Goal: Entertainment & Leisure: Consume media (video, audio)

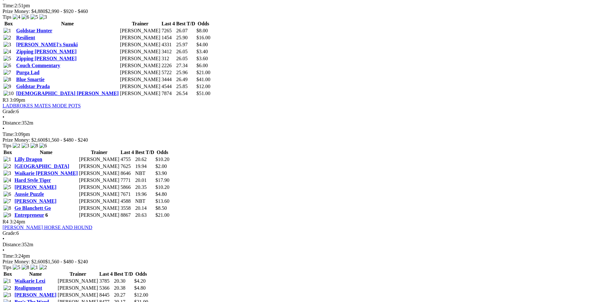
scroll to position [571, 0]
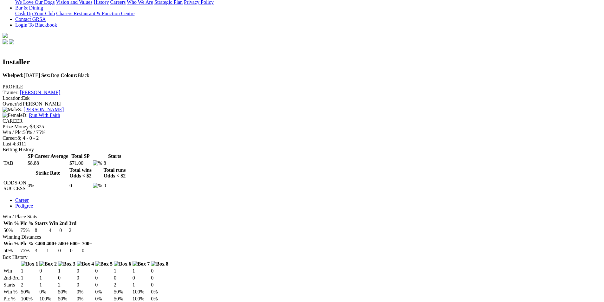
scroll to position [159, 0]
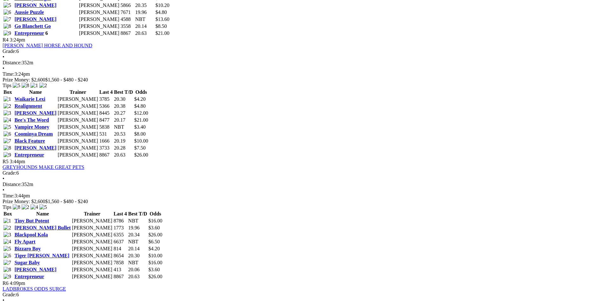
scroll to position [698, 0]
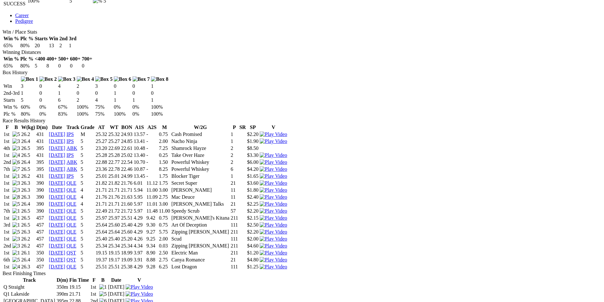
scroll to position [349, 0]
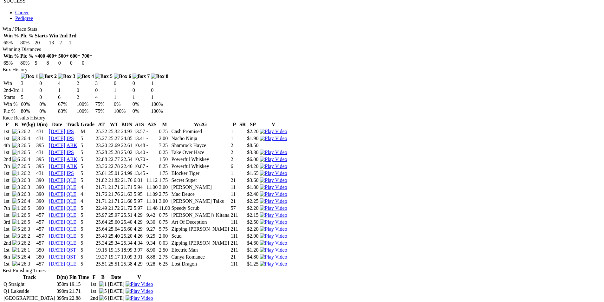
click at [287, 261] on img at bounding box center [273, 264] width 27 height 6
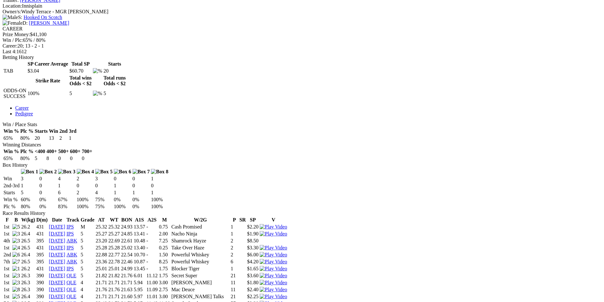
scroll to position [254, 0]
click at [287, 294] on img at bounding box center [273, 297] width 27 height 6
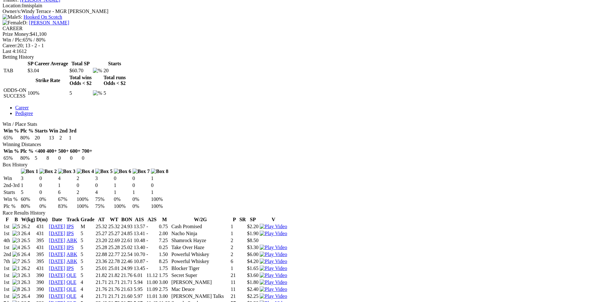
click at [287, 287] on img at bounding box center [273, 290] width 27 height 6
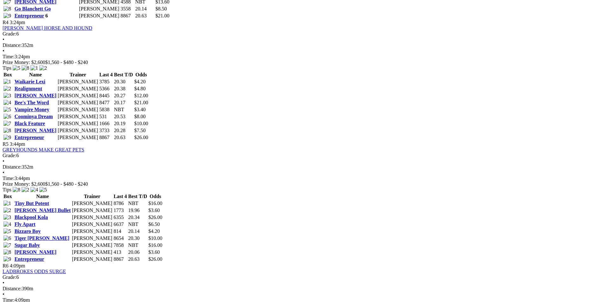
scroll to position [698, 0]
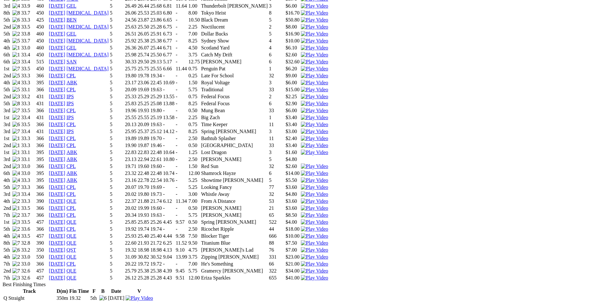
scroll to position [539, 0]
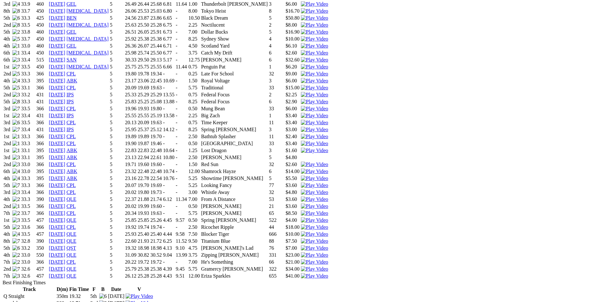
click at [328, 273] on img at bounding box center [314, 276] width 27 height 6
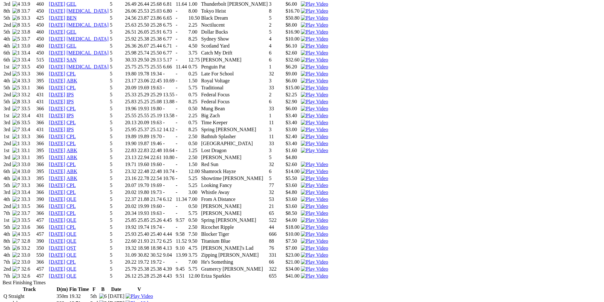
click at [328, 266] on img at bounding box center [314, 269] width 27 height 6
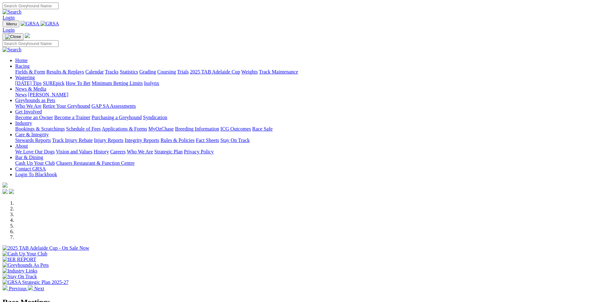
scroll to position [95, 0]
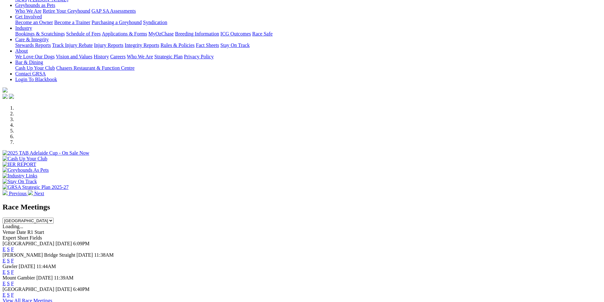
click at [54, 218] on select "South Australia New South Wales Northern Territory Queensland Tasmania Victoria…" at bounding box center [28, 221] width 51 height 6
select select "QLD"
click at [54, 218] on select "South Australia New South Wales Northern Territory Queensland Tasmania Victoria…" at bounding box center [28, 221] width 51 height 6
click at [14, 247] on link "F" at bounding box center [12, 249] width 3 height 5
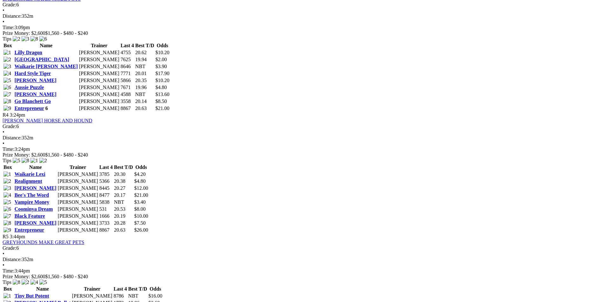
scroll to position [603, 0]
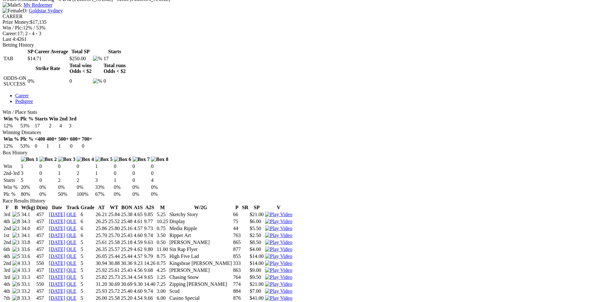
scroll to position [285, 0]
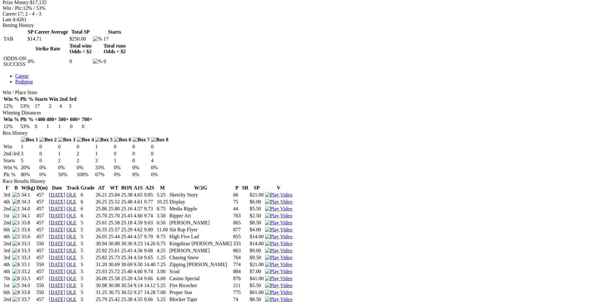
click at [292, 297] on img at bounding box center [278, 300] width 27 height 6
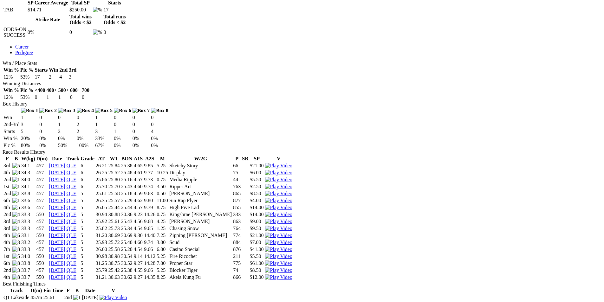
scroll to position [317, 0]
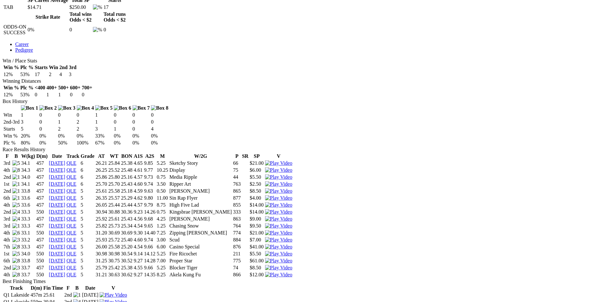
click at [292, 272] on img at bounding box center [278, 275] width 27 height 6
click at [292, 237] on img at bounding box center [278, 240] width 27 height 6
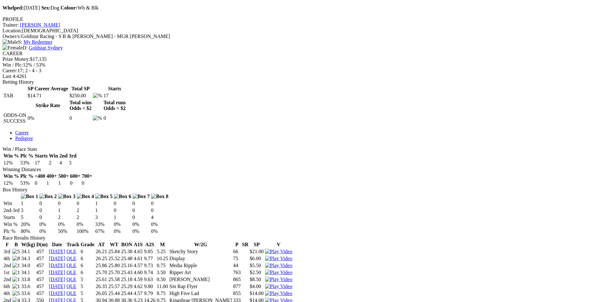
scroll to position [222, 0]
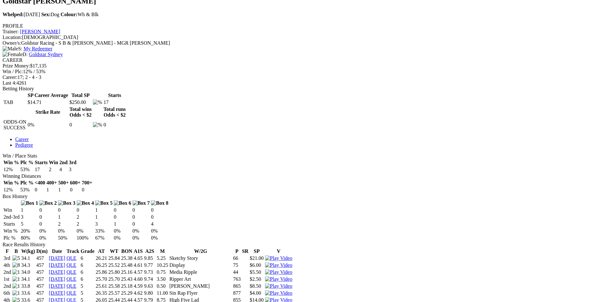
click at [292, 297] on img at bounding box center [278, 300] width 27 height 6
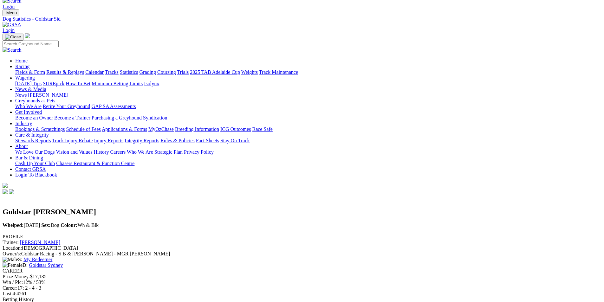
scroll to position [0, 0]
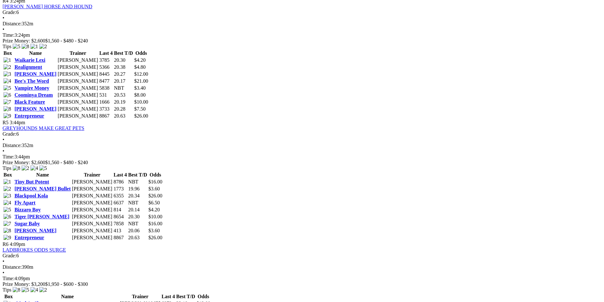
scroll to position [729, 0]
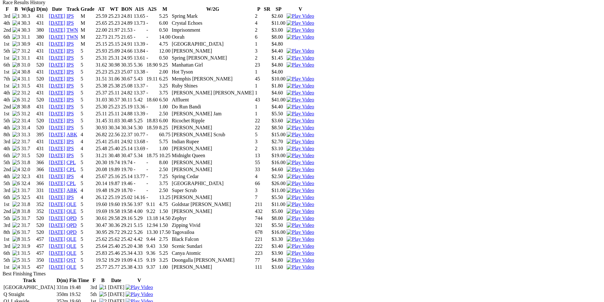
scroll to position [476, 0]
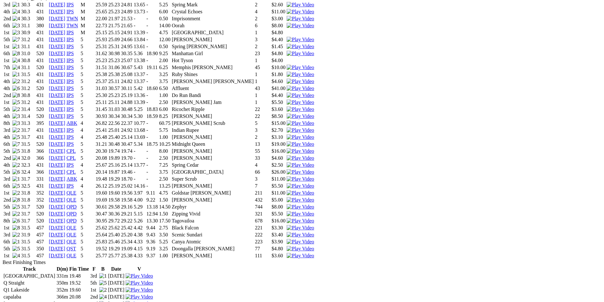
click at [314, 253] on img at bounding box center [300, 256] width 27 height 6
click at [314, 225] on img at bounding box center [300, 228] width 27 height 6
click at [314, 239] on img at bounding box center [300, 242] width 27 height 6
